Goal: Task Accomplishment & Management: Manage account settings

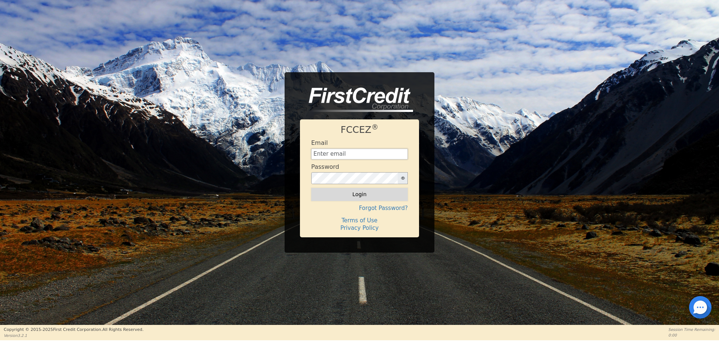
type input "[EMAIL_ADDRESS][DOMAIN_NAME]"
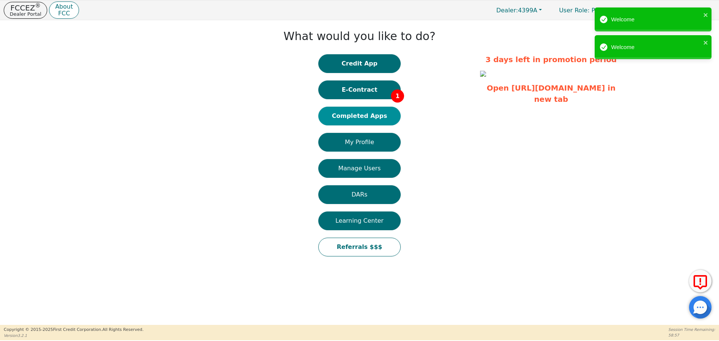
click at [372, 115] on button "Completed Apps" at bounding box center [359, 116] width 82 height 19
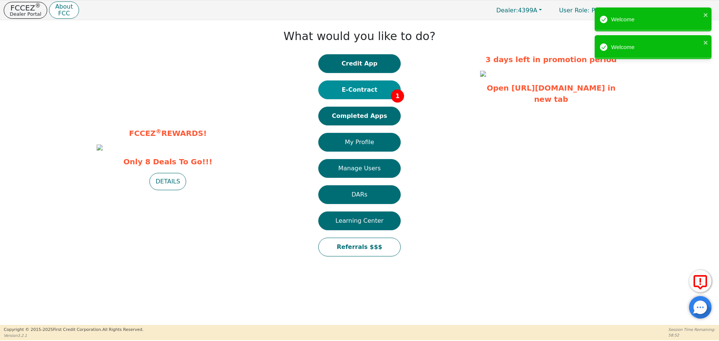
click at [358, 85] on button "E-Contract 1" at bounding box center [359, 90] width 82 height 19
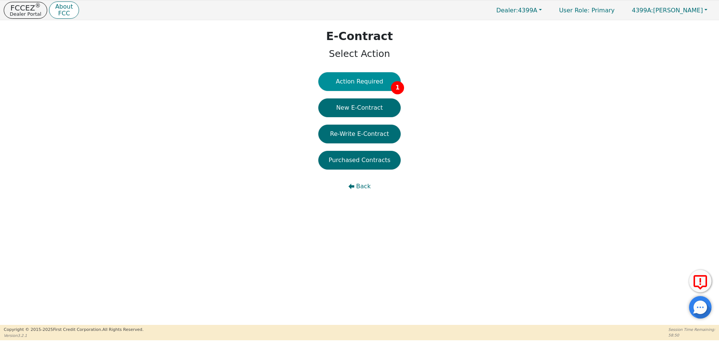
click at [374, 78] on button "Action Required 1" at bounding box center [359, 81] width 82 height 19
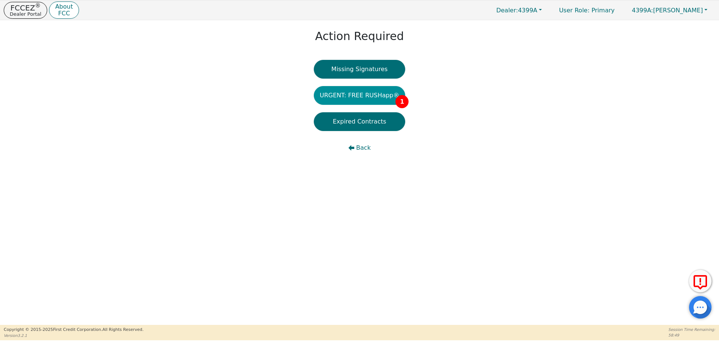
click at [373, 98] on button "URGENT: FREE RUSHapp® 1" at bounding box center [360, 95] width 92 height 19
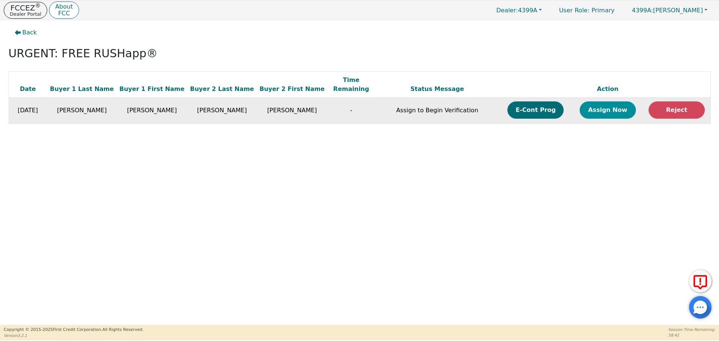
click at [604, 105] on button "Assign Now" at bounding box center [608, 109] width 56 height 17
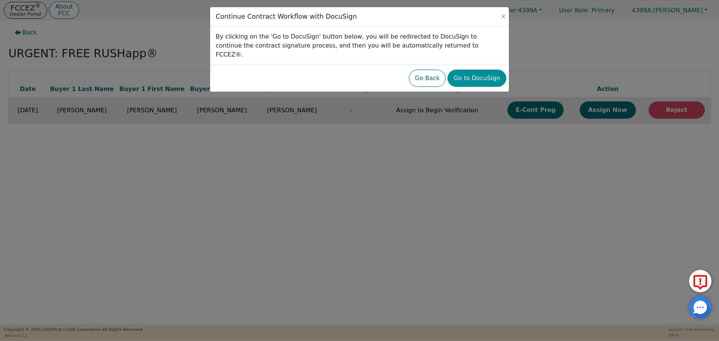
click at [462, 70] on button "Go to DocuSign" at bounding box center [477, 78] width 58 height 17
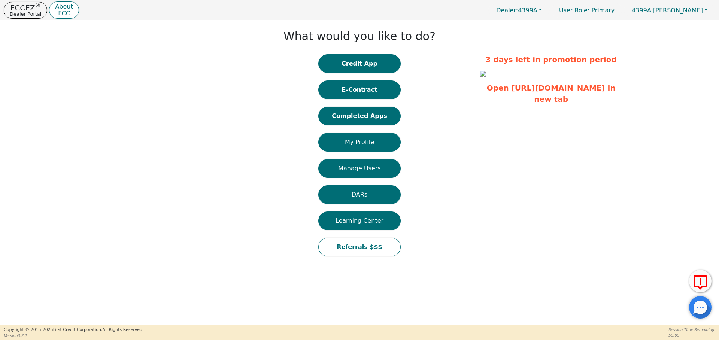
click at [365, 118] on button "Completed Apps" at bounding box center [359, 116] width 82 height 19
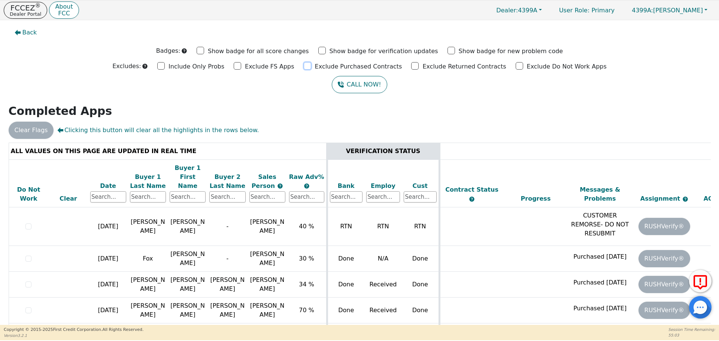
click at [311, 68] on input "Exclude Purchased Contracts" at bounding box center [307, 65] width 7 height 7
checkbox input "true"
drag, startPoint x: 410, startPoint y: 66, endPoint x: 425, endPoint y: 68, distance: 14.8
click at [411, 66] on input "Exclude Returned Contracts" at bounding box center [414, 65] width 7 height 7
checkbox input "true"
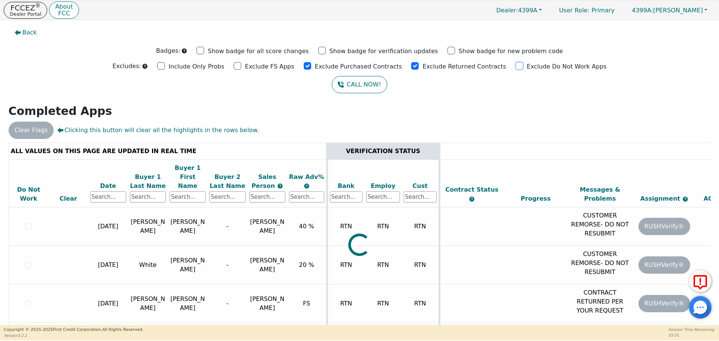
click at [516, 67] on input "Exclude Do Not Work Apps" at bounding box center [519, 65] width 7 height 7
checkbox input "true"
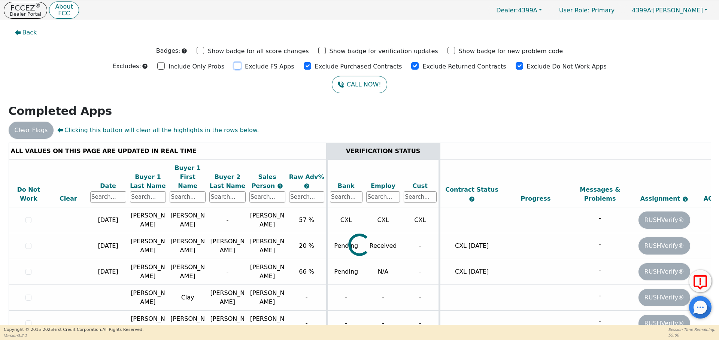
click at [241, 66] on input "Exclude FS Apps" at bounding box center [237, 65] width 7 height 7
checkbox input "true"
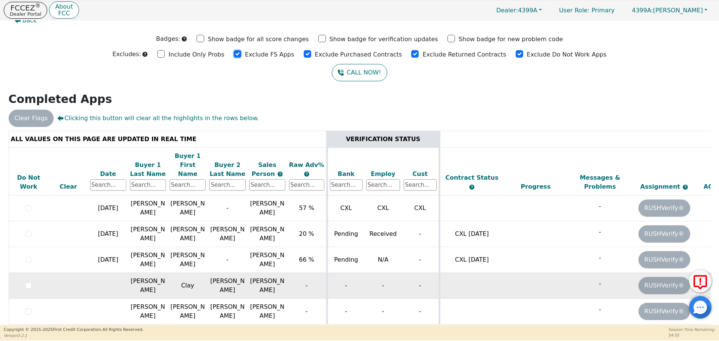
scroll to position [18, 0]
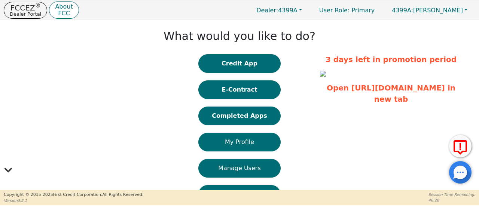
click at [246, 116] on button "Completed Apps" at bounding box center [239, 116] width 82 height 19
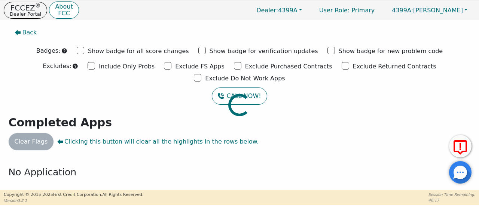
click at [128, 24] on div at bounding box center [240, 24] width 468 height 0
click at [234, 66] on input "Exclude Purchased Contracts" at bounding box center [237, 65] width 7 height 7
checkbox input "true"
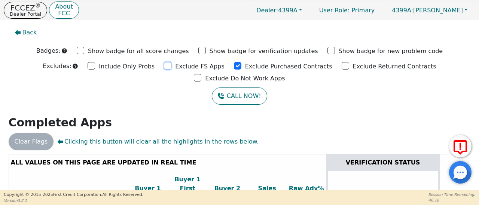
click at [164, 66] on input "Exclude FS Apps" at bounding box center [167, 65] width 7 height 7
checkbox input "true"
click at [342, 65] on input "Exclude Returned Contracts" at bounding box center [345, 65] width 7 height 7
checkbox input "true"
click at [201, 74] on input "Exclude Do Not Work Apps" at bounding box center [197, 77] width 7 height 7
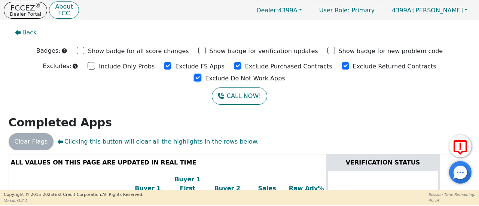
checkbox input "true"
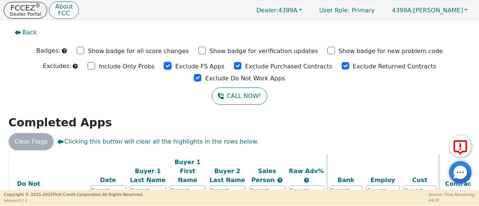
click at [164, 68] on input "Exclude FS Apps" at bounding box center [167, 65] width 7 height 7
checkbox input "true"
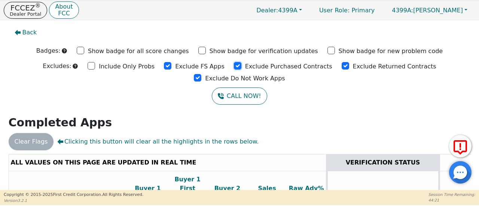
click at [234, 66] on input "Exclude Purchased Contracts" at bounding box center [237, 65] width 7 height 7
checkbox input "true"
click at [342, 66] on input "Exclude Returned Contracts" at bounding box center [345, 65] width 7 height 7
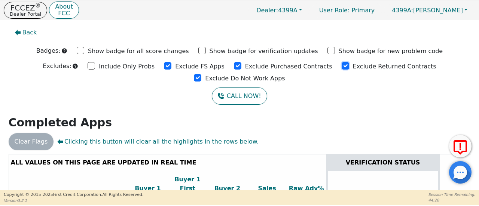
checkbox input "true"
click at [201, 74] on input "Exclude Do Not Work Apps" at bounding box center [197, 77] width 7 height 7
checkbox input "true"
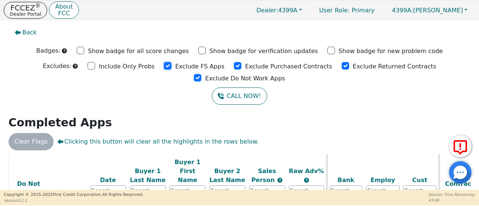
drag, startPoint x: 128, startPoint y: 66, endPoint x: 155, endPoint y: 62, distance: 27.6
click at [164, 66] on input "Exclude FS Apps" at bounding box center [167, 65] width 7 height 7
checkbox input "true"
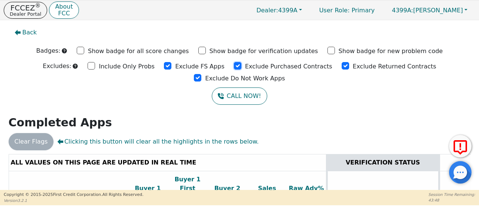
click at [234, 67] on input "Exclude Purchased Contracts" at bounding box center [237, 65] width 7 height 7
checkbox input "true"
click at [342, 65] on input "Exclude Returned Contracts" at bounding box center [345, 65] width 7 height 7
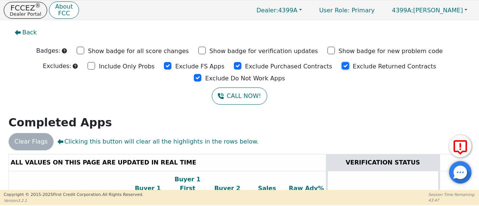
checkbox input "true"
click at [201, 74] on input "Exclude Do Not Work Apps" at bounding box center [197, 77] width 7 height 7
checkbox input "true"
click at [164, 67] on input "Exclude FS Apps" at bounding box center [167, 65] width 7 height 7
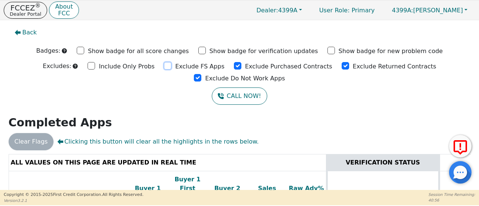
drag, startPoint x: 125, startPoint y: 67, endPoint x: 138, endPoint y: 66, distance: 12.8
click at [164, 67] on input "Exclude FS Apps" at bounding box center [167, 65] width 7 height 7
checkbox input "true"
click at [234, 64] on input "Exclude Purchased Contracts" at bounding box center [237, 65] width 7 height 7
drag, startPoint x: 192, startPoint y: 64, endPoint x: 292, endPoint y: 69, distance: 100.9
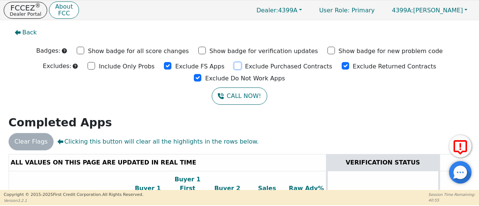
click at [234, 64] on input "Exclude Purchased Contracts" at bounding box center [237, 65] width 7 height 7
checkbox input "true"
click at [342, 67] on input "Exclude Returned Contracts" at bounding box center [345, 65] width 7 height 7
checkbox input "true"
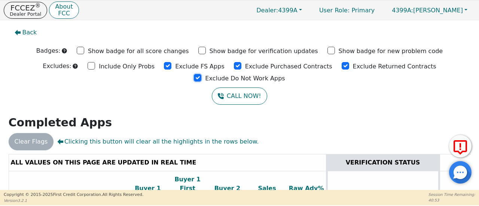
click at [201, 74] on input "Exclude Do Not Work Apps" at bounding box center [197, 77] width 7 height 7
checkbox input "true"
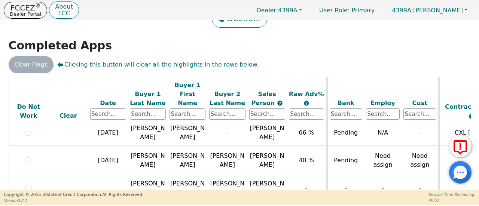
scroll to position [75, 0]
